Goal: Check status: Check status

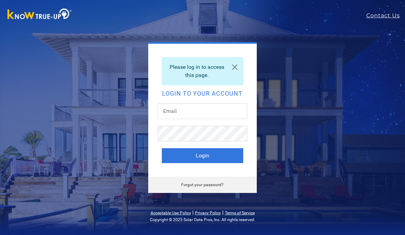
scroll to position [59, 0]
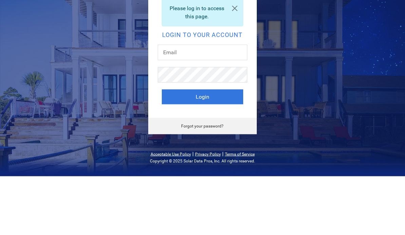
type input "[PERSON_NAME][EMAIL_ADDRESS][DOMAIN_NAME]"
click at [202, 148] on button "Login" at bounding box center [202, 155] width 81 height 15
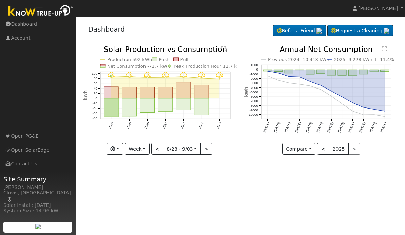
click at [126, 150] on button "Week" at bounding box center [137, 149] width 25 height 12
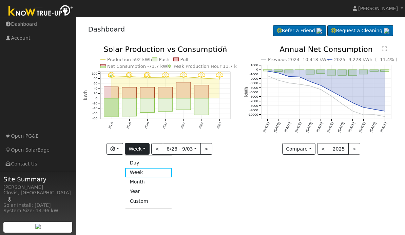
click at [206, 160] on div "9/03 - Clear 9/02 - MostlyClear 9/01 - Clear 8/31 - Clear 8/30 - Clear 8/29 - C…" at bounding box center [160, 105] width 161 height 119
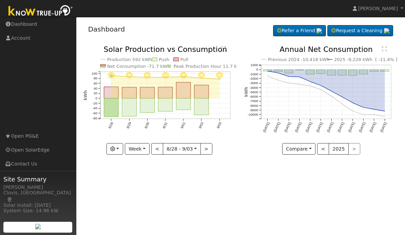
click at [122, 148] on button "button" at bounding box center [114, 149] width 17 height 12
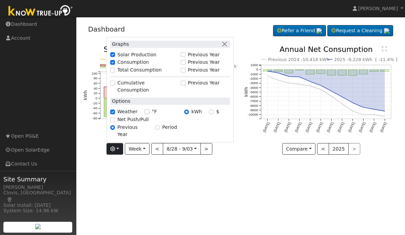
click at [133, 123] on label "Net Push/Pull" at bounding box center [132, 119] width 31 height 7
click at [115, 122] on input "Net Push/Pull" at bounding box center [112, 119] width 5 height 5
checkbox input "true"
click at [147, 175] on div "User Profile First name Last name Email Email Notifications No Emails No Emails…" at bounding box center [240, 126] width 328 height 218
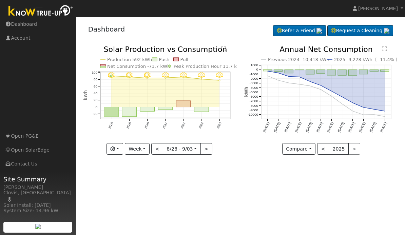
click at [182, 102] on rect "onclick=""" at bounding box center [183, 104] width 15 height 6
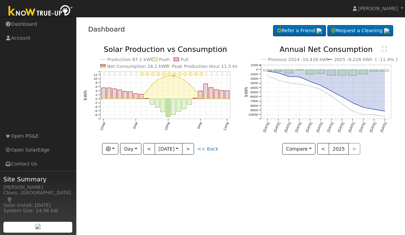
click at [194, 148] on button ">" at bounding box center [188, 149] width 12 height 12
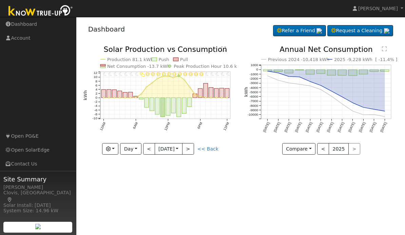
click at [155, 151] on input "2025-09-02" at bounding box center [168, 148] width 27 height 11
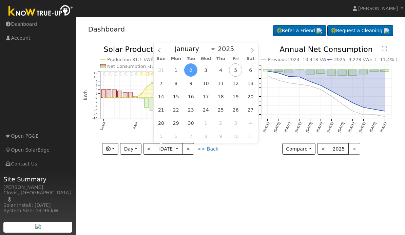
click at [150, 148] on button "<" at bounding box center [149, 149] width 12 height 12
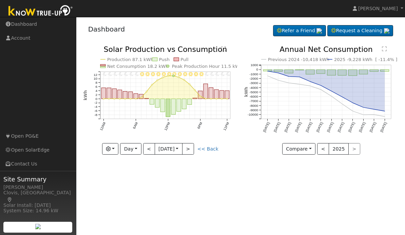
click at [137, 149] on button "Day" at bounding box center [130, 149] width 21 height 12
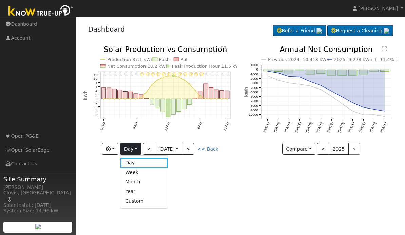
click at [149, 173] on link "Week" at bounding box center [143, 172] width 47 height 9
type input "2025-08-28"
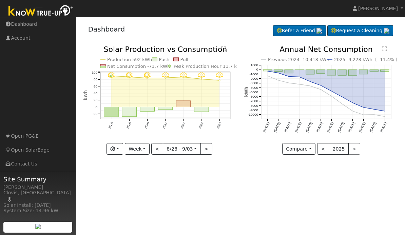
click at [303, 173] on div "User Profile First name Last name Email Email Notifications No Emails No Emails…" at bounding box center [240, 126] width 328 height 218
click at [264, 228] on div "User Profile First name Last name Email Email Notifications No Emails No Emails…" at bounding box center [240, 126] width 328 height 218
